Goal: Task Accomplishment & Management: Use online tool/utility

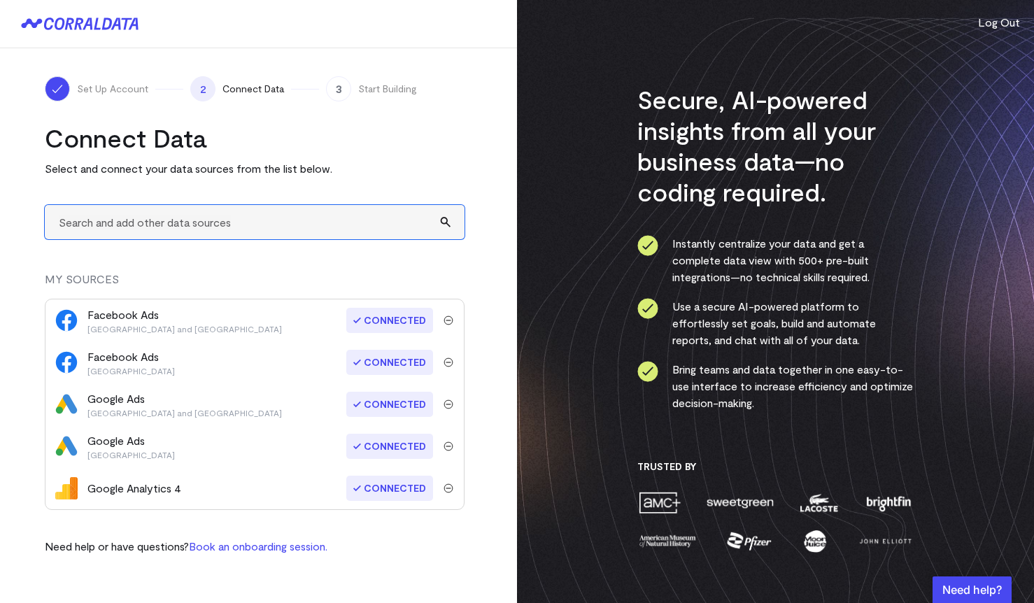
click at [231, 231] on input "text" at bounding box center [255, 222] width 420 height 34
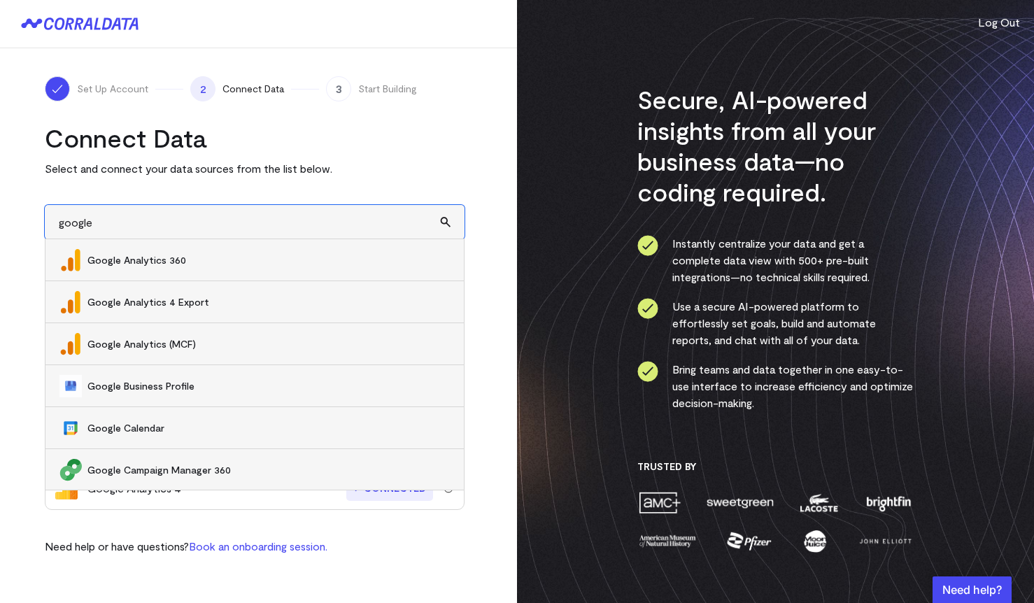
type input "google"
click at [421, 181] on div "Connect Data Select and connect your data sources from the list below. google G…" at bounding box center [255, 338] width 420 height 432
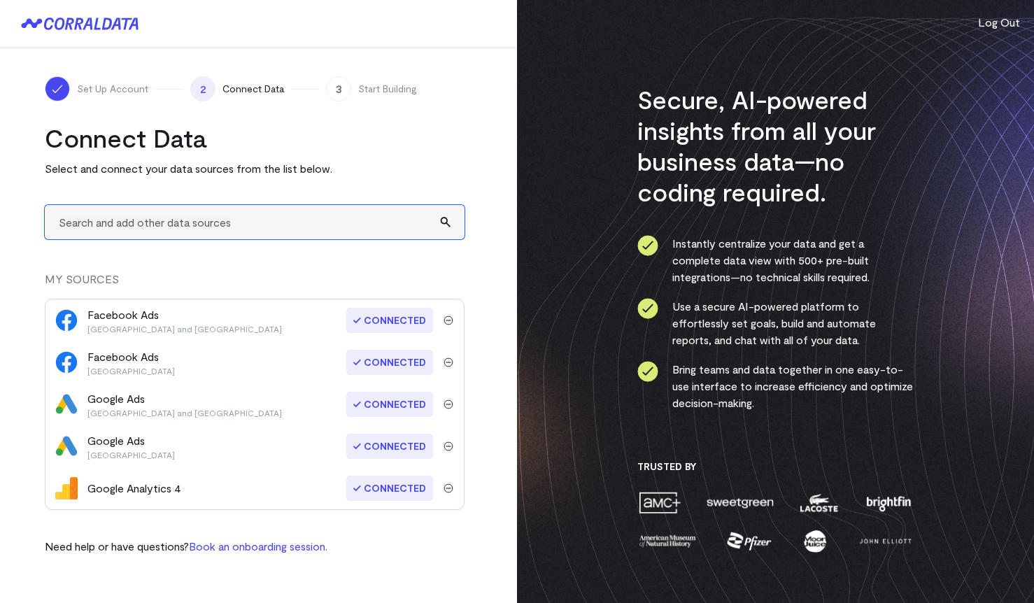
click at [162, 221] on input "text" at bounding box center [255, 222] width 420 height 34
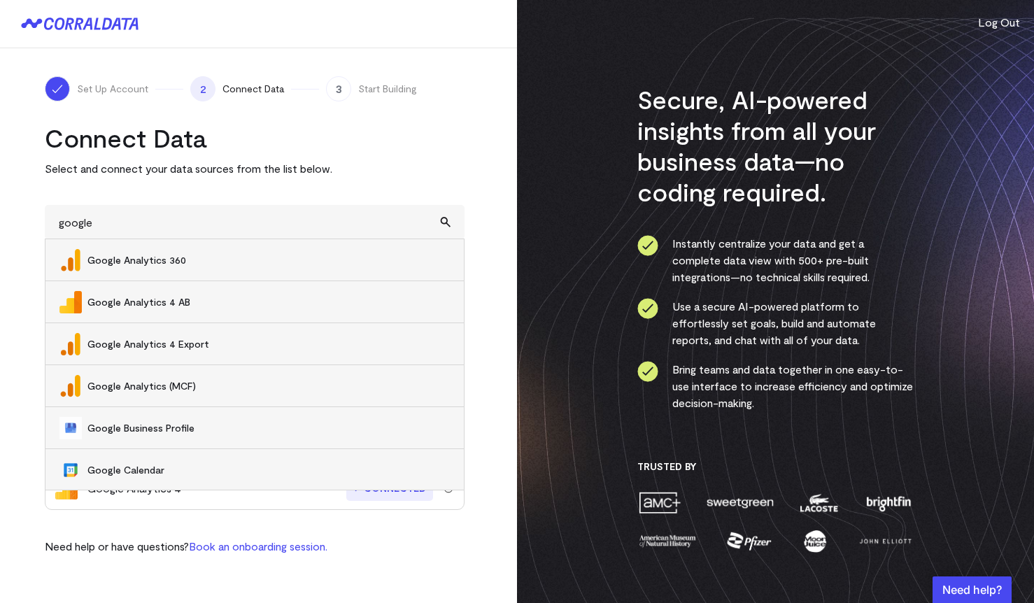
click at [204, 299] on span "Google Analytics 4 AB" at bounding box center [268, 302] width 362 height 14
type input "Google Analytics 4 AB"
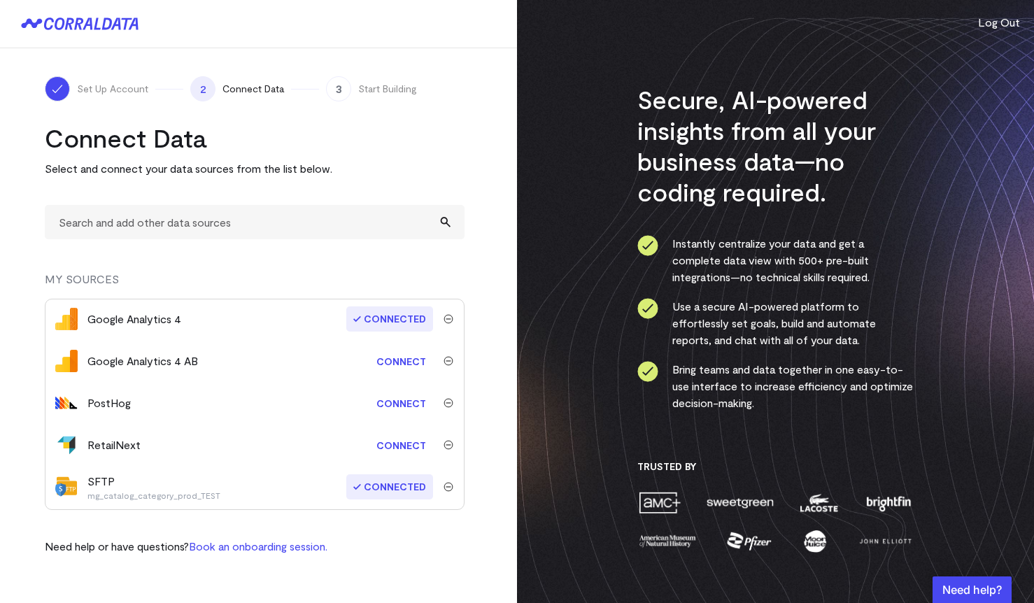
scroll to position [167, 0]
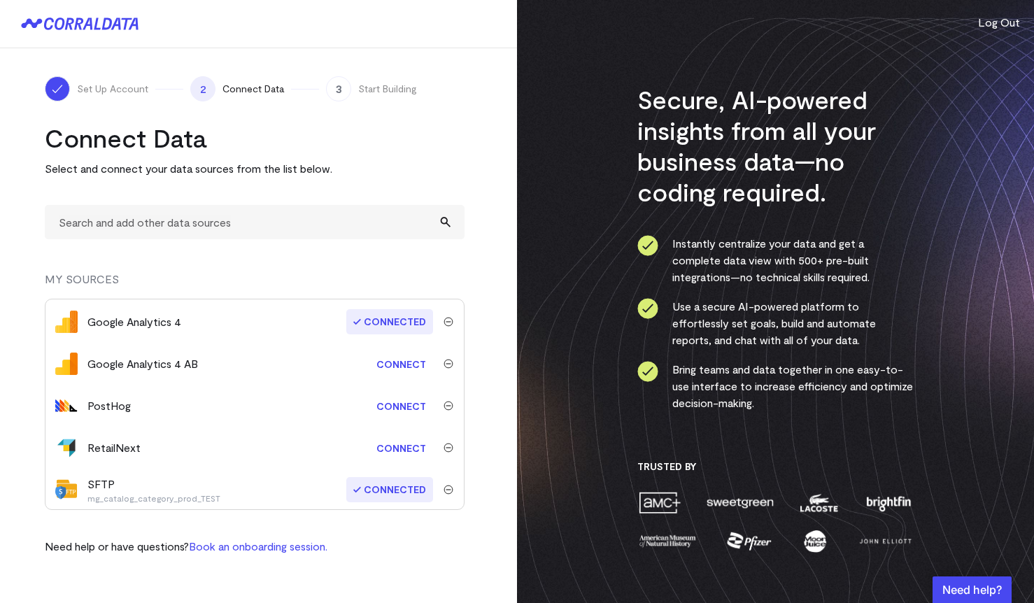
click at [461, 144] on h2 "Connect Data" at bounding box center [255, 137] width 420 height 31
